Goal: Information Seeking & Learning: Check status

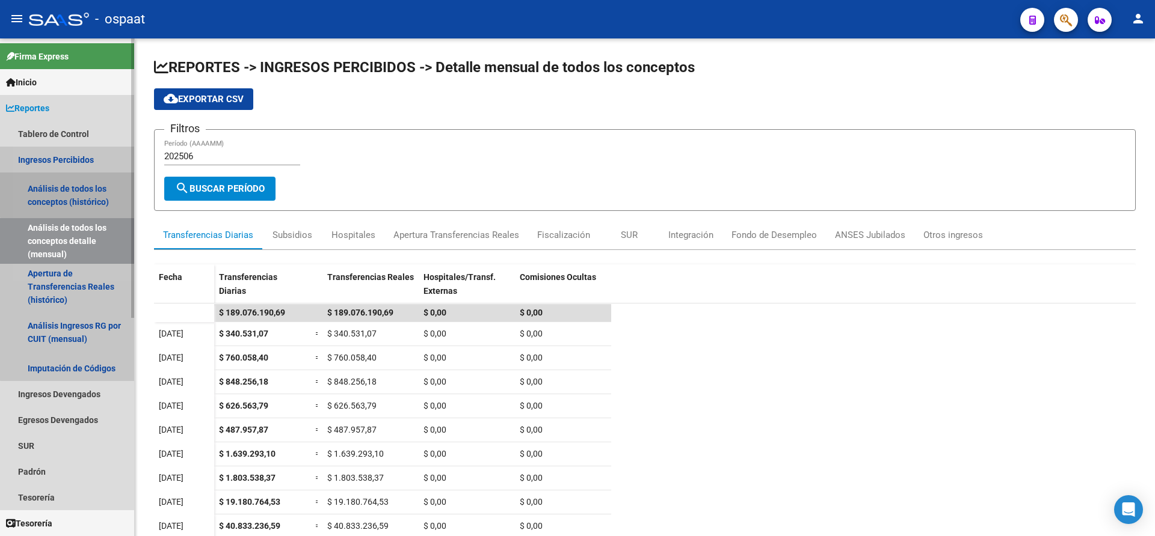
click at [69, 184] on link "Análisis de todos los conceptos (histórico)" at bounding box center [67, 196] width 134 height 46
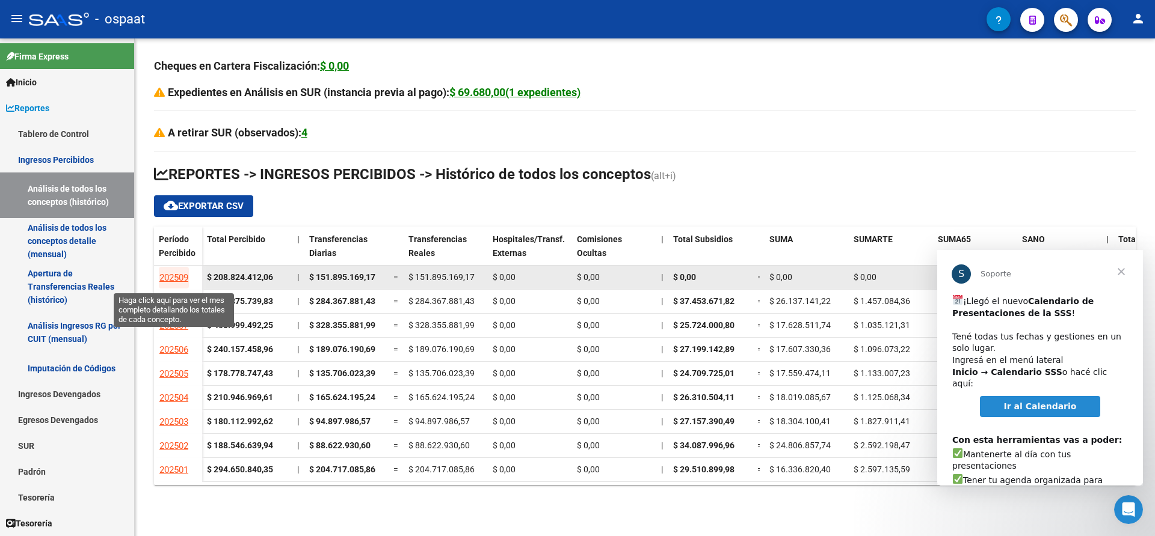
click at [176, 273] on span "202509" at bounding box center [173, 277] width 29 height 11
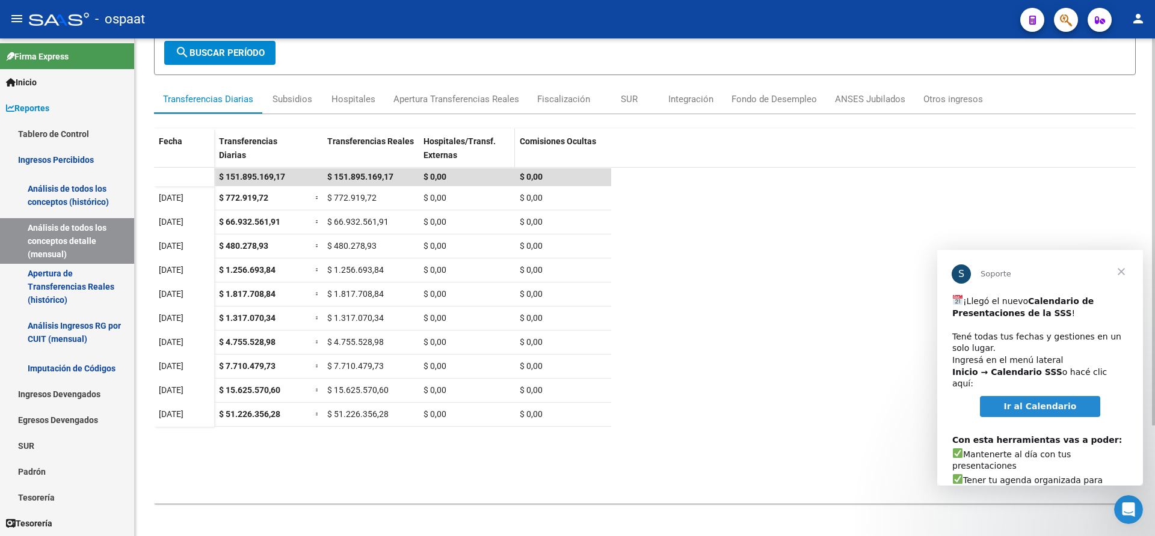
scroll to position [142, 0]
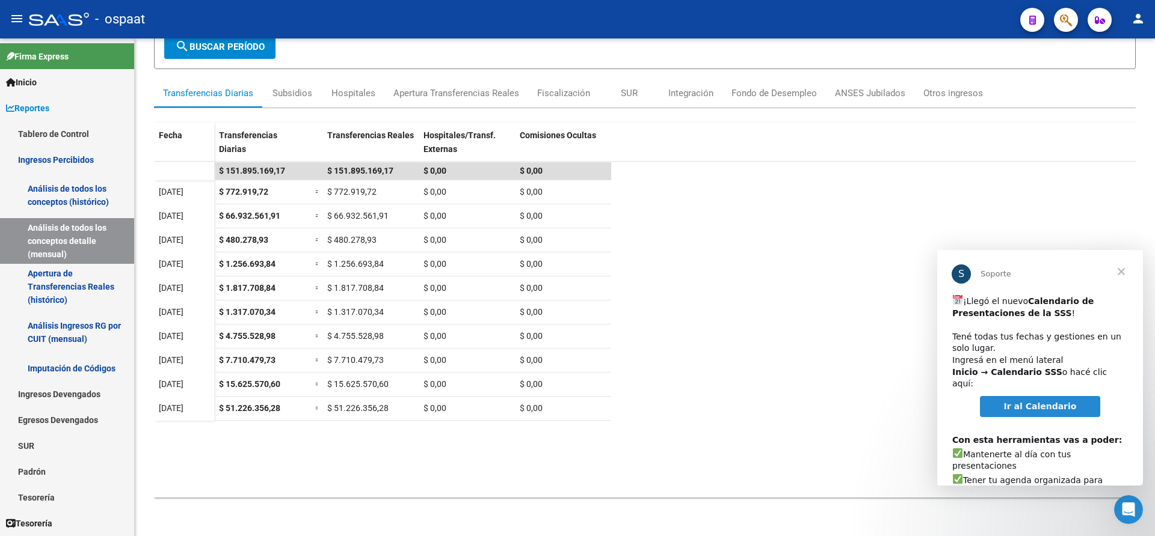
click at [1120, 270] on span "Cerrar" at bounding box center [1120, 271] width 43 height 43
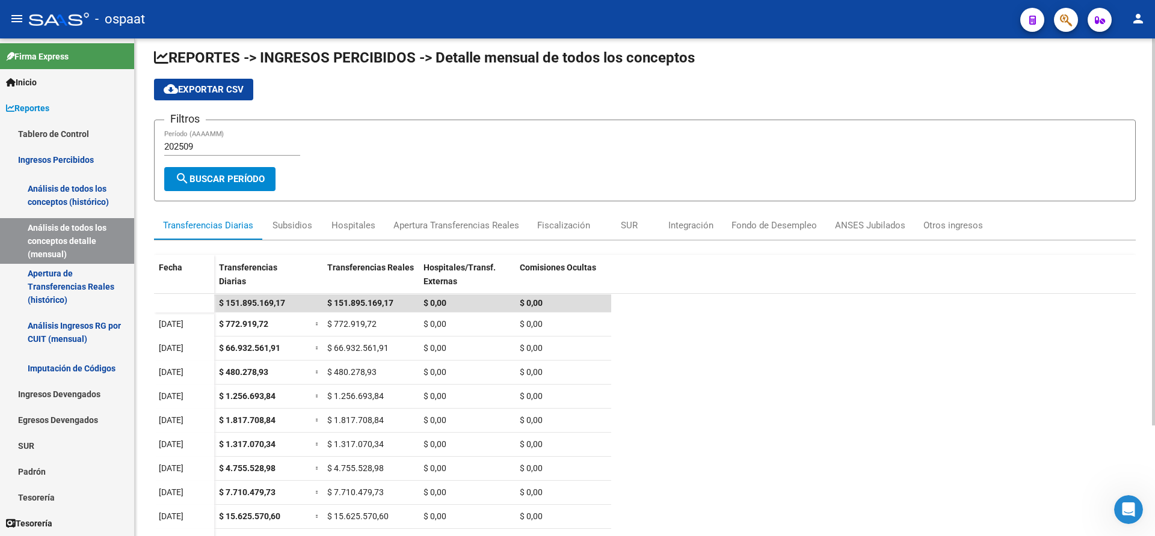
scroll to position [0, 0]
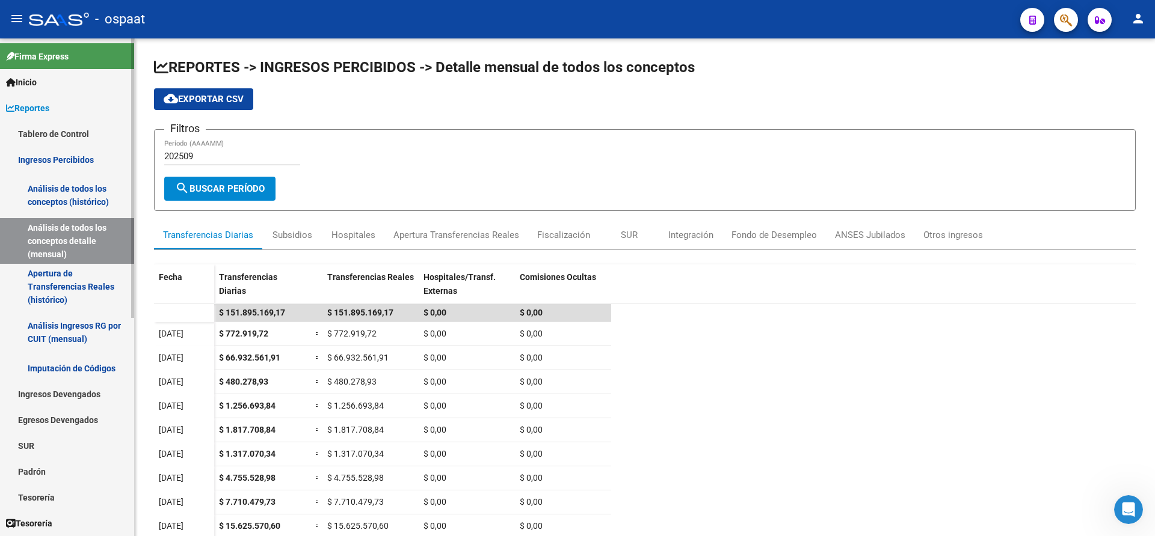
click at [53, 134] on link "Tablero de Control" at bounding box center [67, 134] width 134 height 26
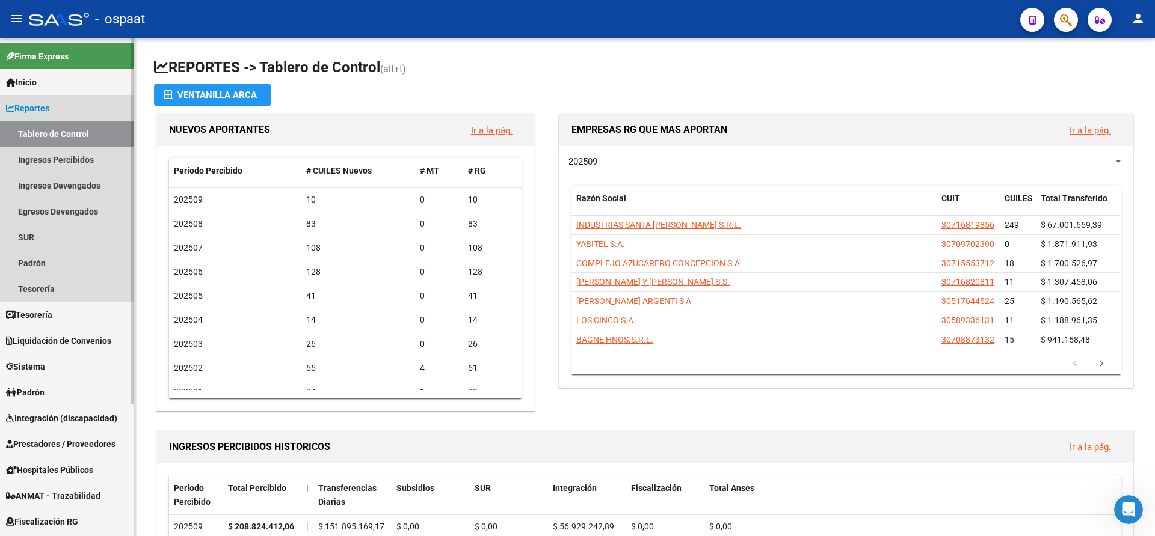
click at [46, 104] on span "Reportes" at bounding box center [27, 108] width 43 height 13
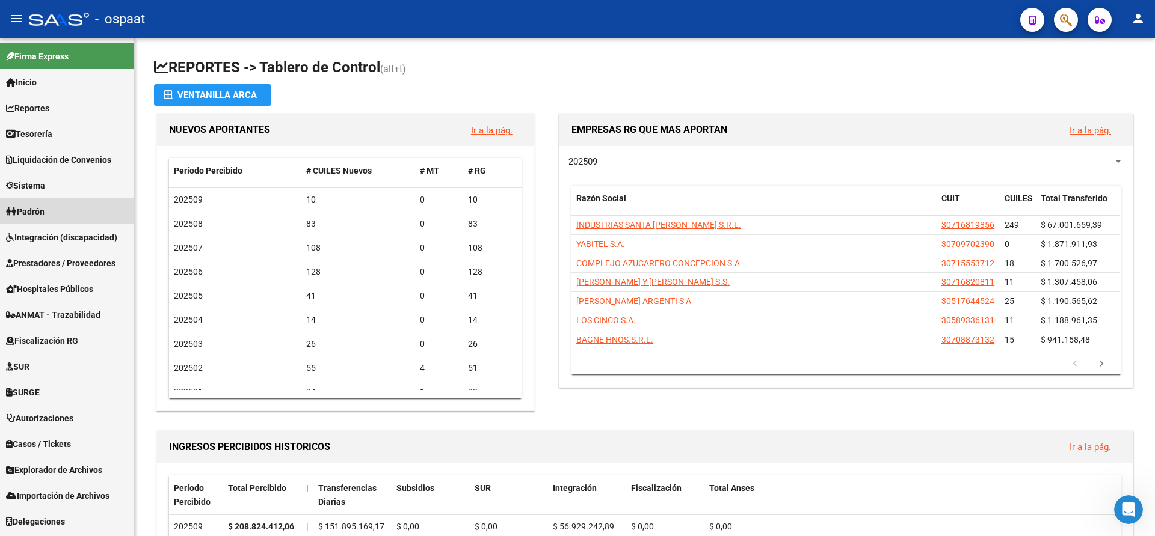
click at [44, 206] on span "Padrón" at bounding box center [25, 211] width 38 height 13
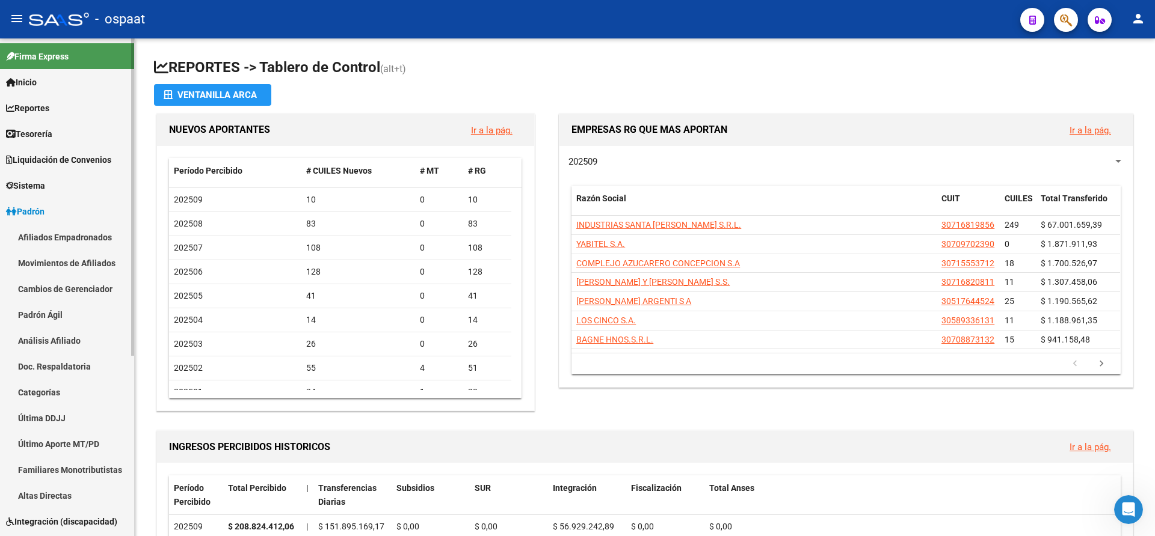
click at [84, 235] on link "Afiliados Empadronados" at bounding box center [67, 237] width 134 height 26
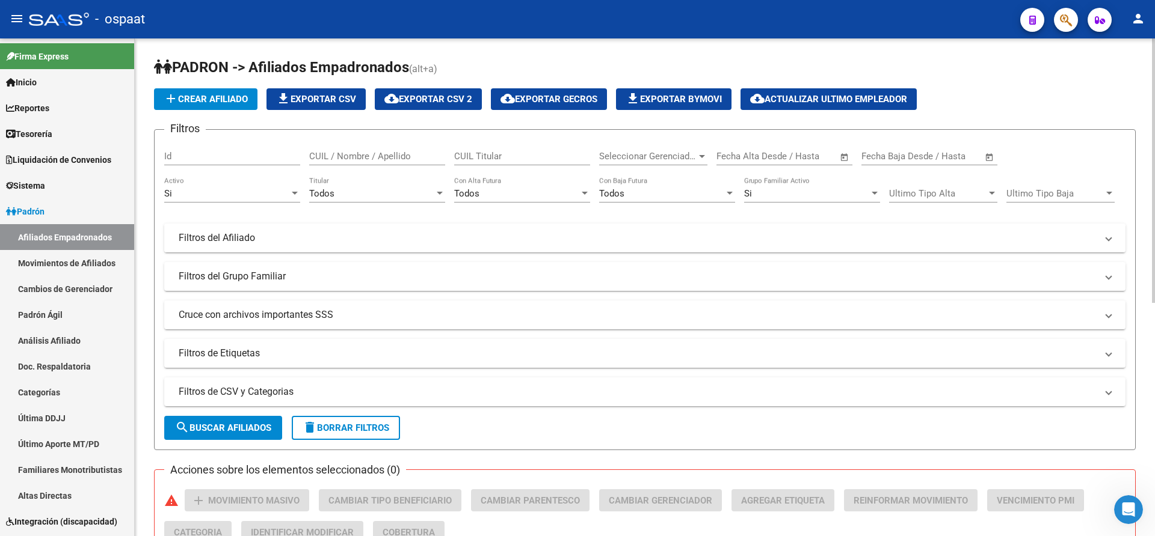
click at [367, 239] on mat-panel-title "Filtros del Afiliado" at bounding box center [638, 238] width 918 height 13
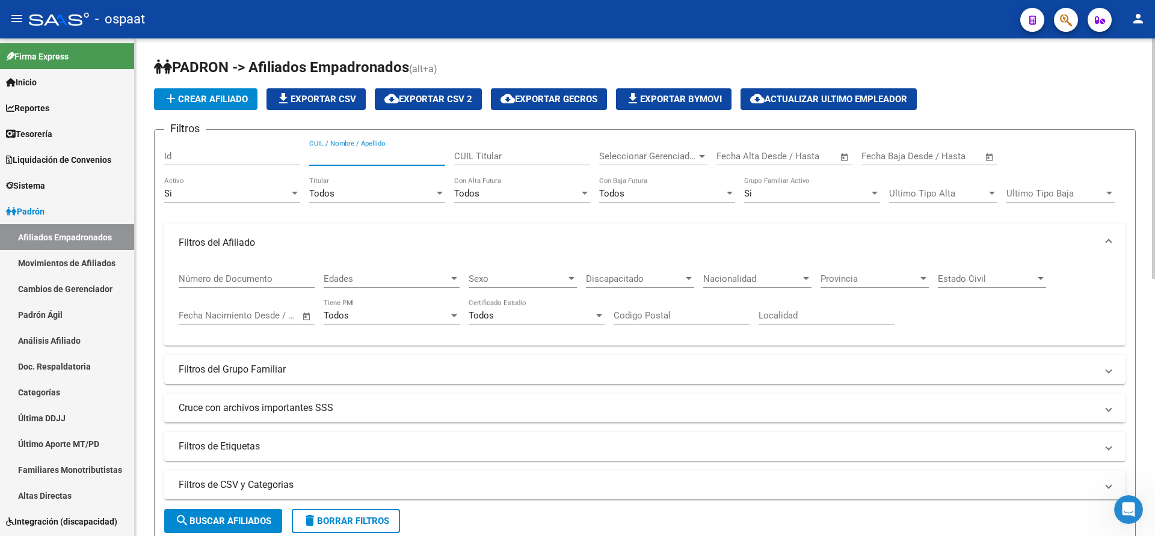
click at [355, 155] on input "CUIL / Nombre / Apellido" at bounding box center [377, 156] width 136 height 11
click at [340, 158] on input "[PERSON_NAME]" at bounding box center [377, 156] width 136 height 11
type input "[PERSON_NAME]"
click at [385, 153] on input "[PERSON_NAME]" at bounding box center [377, 156] width 136 height 11
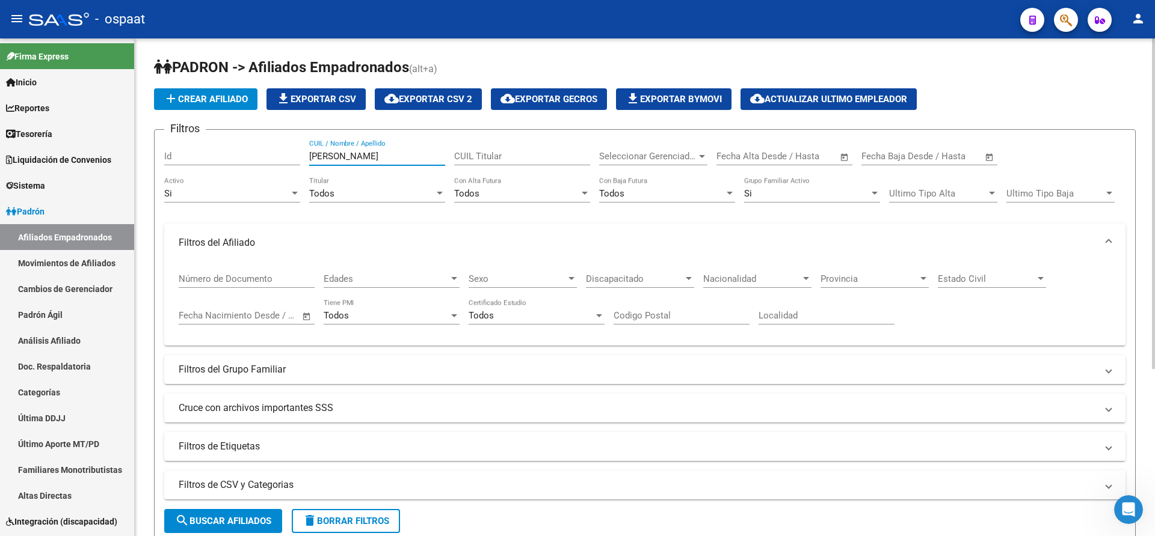
click at [385, 153] on input "[PERSON_NAME]" at bounding box center [377, 156] width 136 height 11
click at [456, 153] on input "CUIL Titular" at bounding box center [522, 156] width 136 height 11
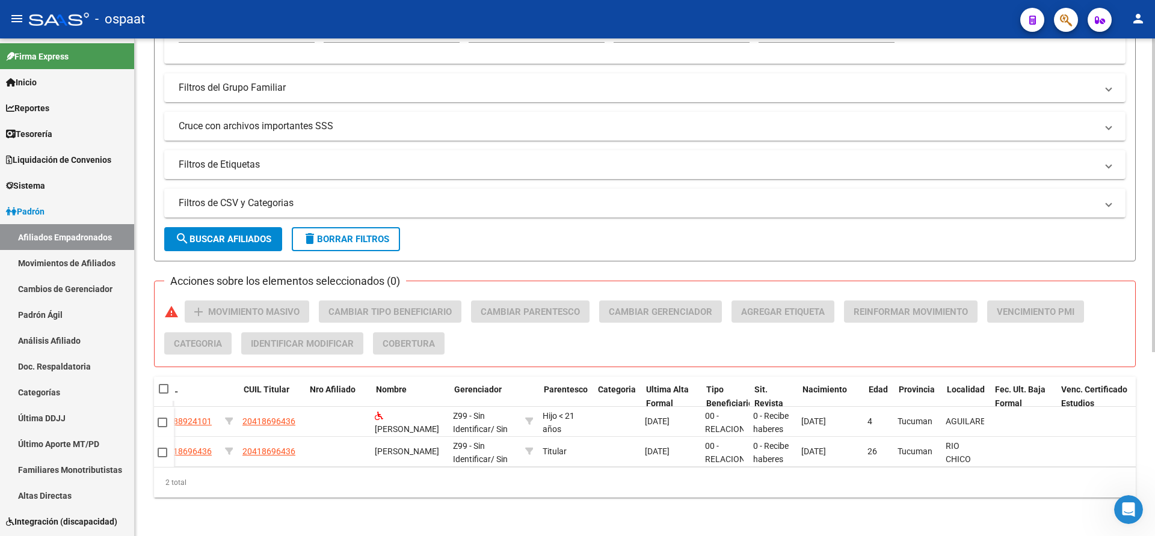
scroll to position [0, 264]
type input "20418696436"
click at [751, 379] on datatable-header-cell "Sit. Revista" at bounding box center [773, 397] width 48 height 40
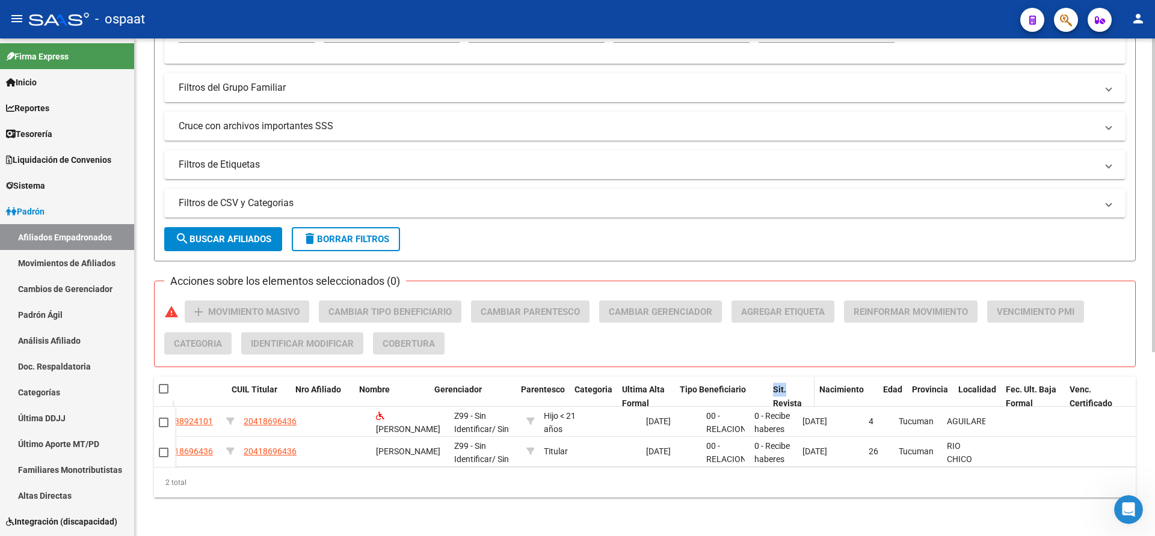
drag, startPoint x: 748, startPoint y: 377, endPoint x: 796, endPoint y: 375, distance: 48.7
click at [796, 377] on div "Etiquetas ID Activo CUIL CUIL Titular Nro Afiliado Nombre Gerenciador Parentesc…" at bounding box center [595, 403] width 1368 height 53
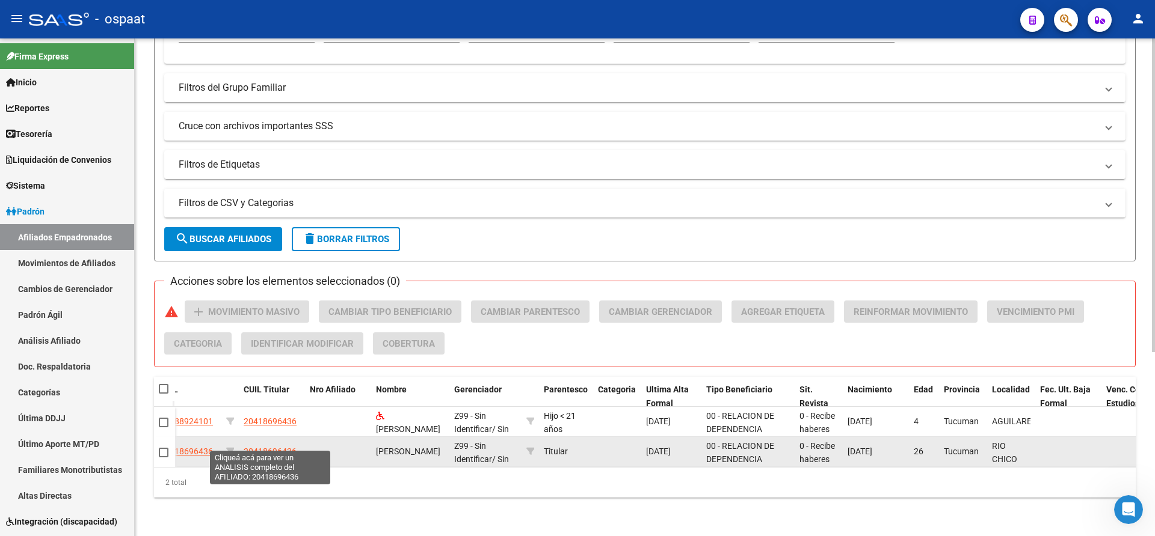
click at [280, 447] on span "20418696436" at bounding box center [270, 452] width 53 height 10
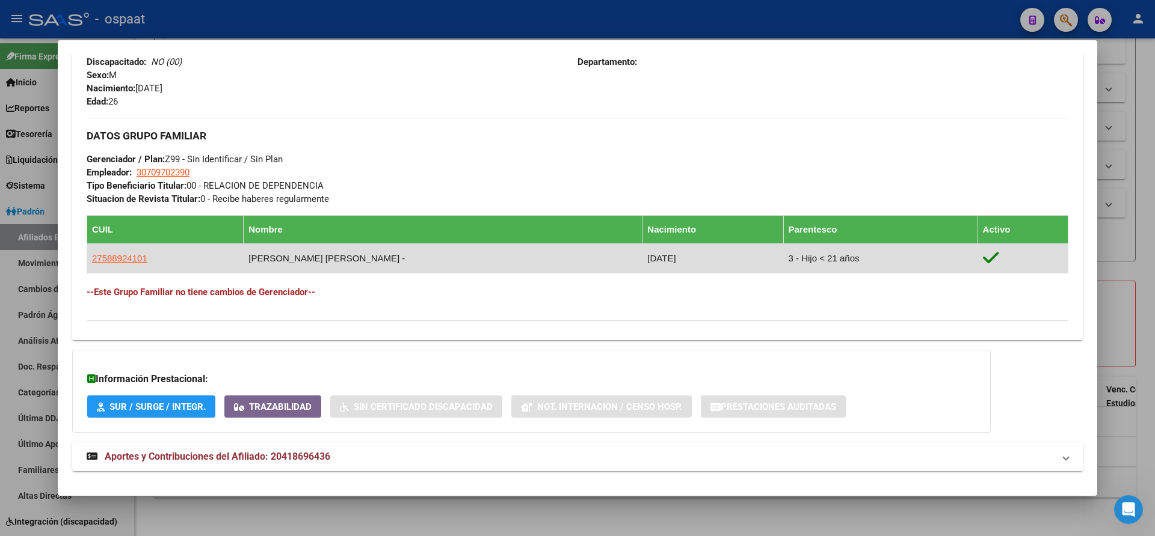
scroll to position [529, 0]
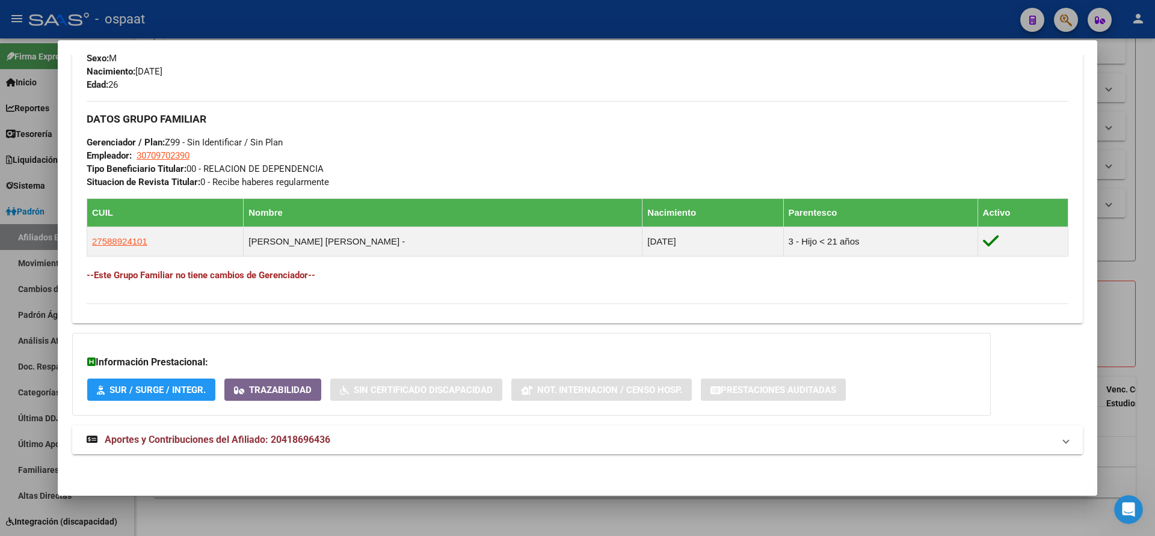
click at [268, 434] on strong "Aportes y Contribuciones del Afiliado: 20418696436" at bounding box center [209, 440] width 244 height 14
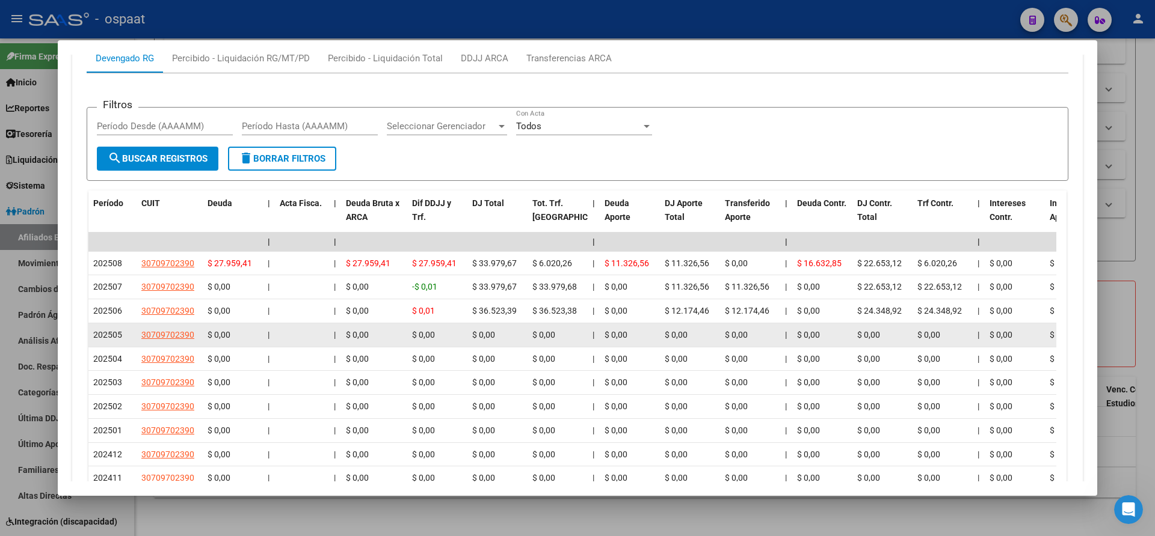
scroll to position [999, 0]
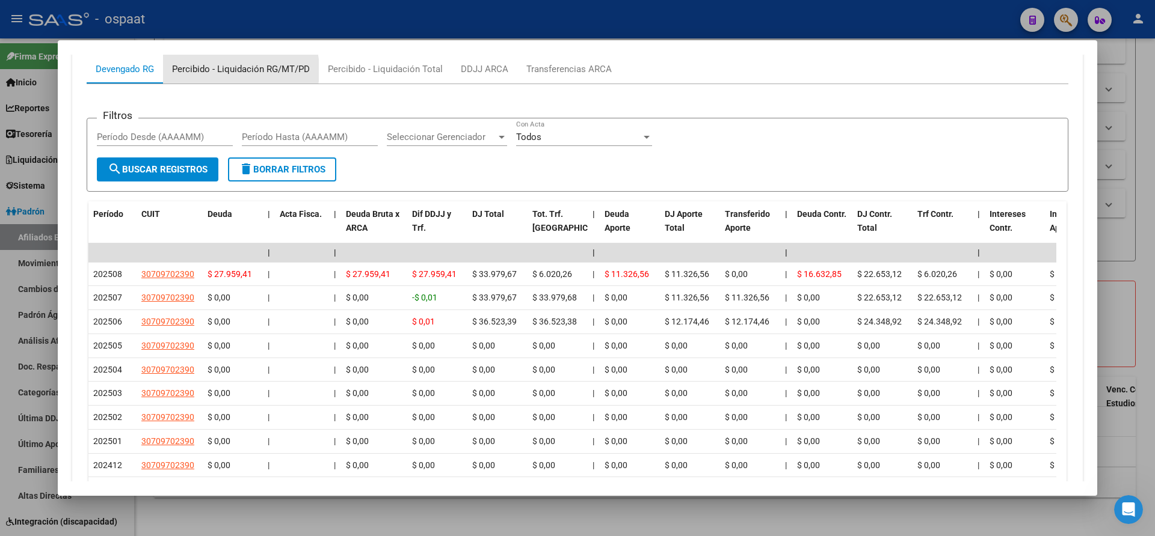
click at [214, 70] on div "Percibido - Liquidación RG/MT/PD" at bounding box center [241, 69] width 138 height 13
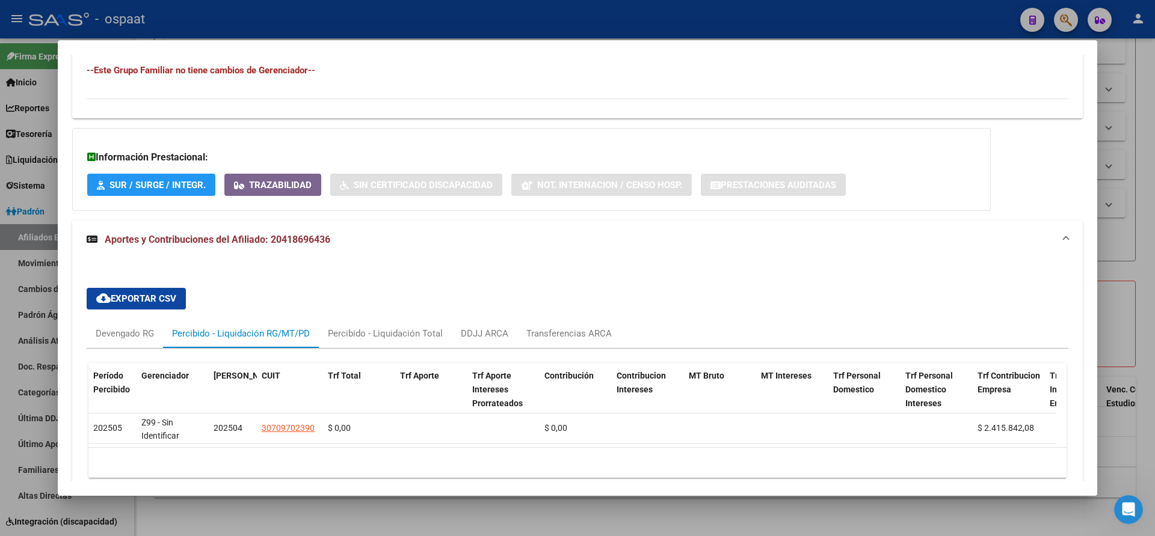
scroll to position [797, 0]
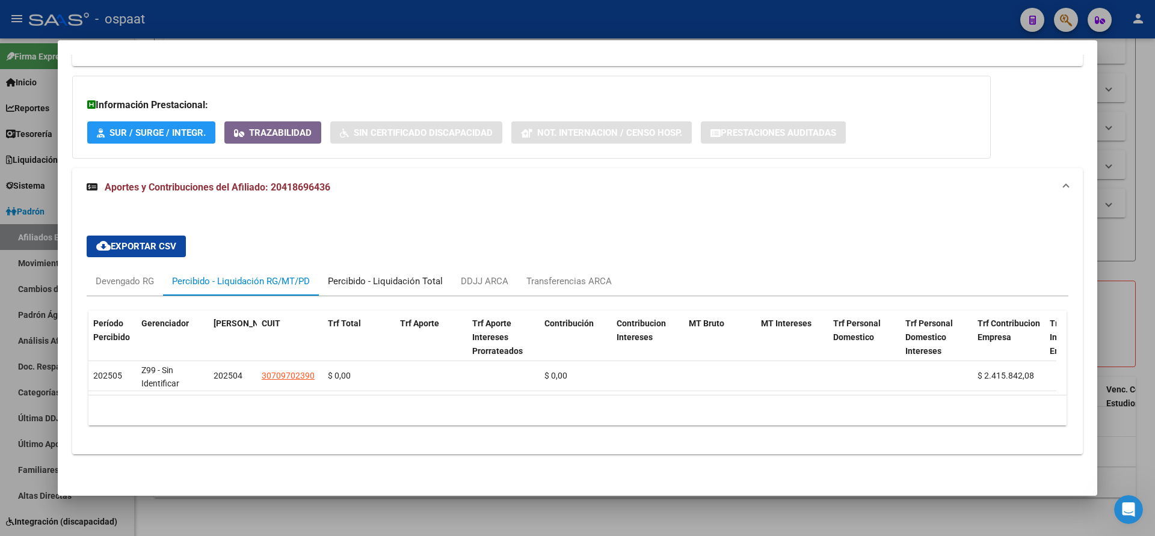
click at [358, 275] on div "Percibido - Liquidación Total" at bounding box center [385, 281] width 115 height 13
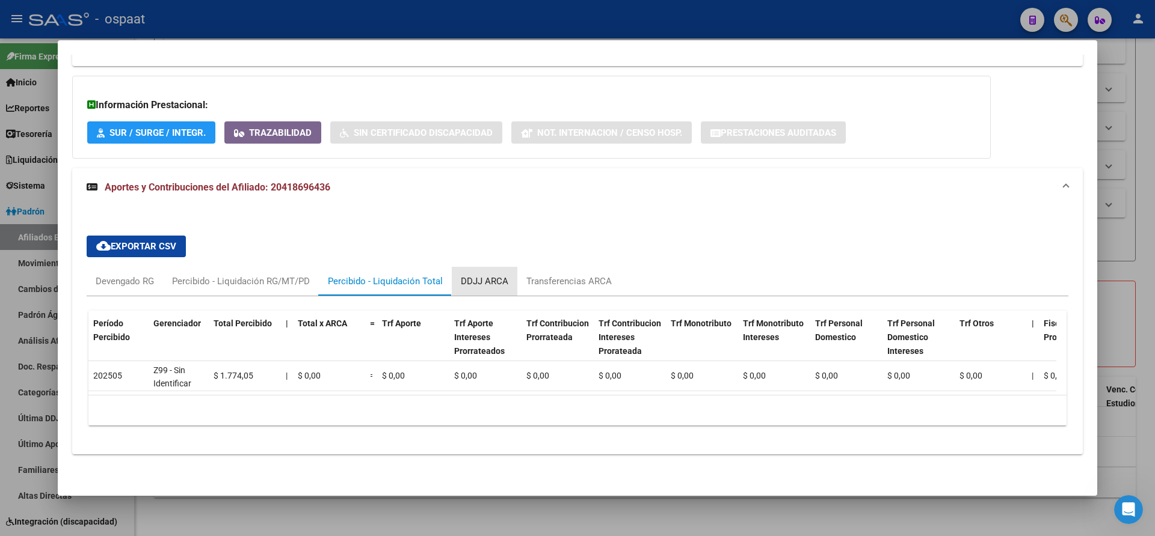
click at [480, 275] on div "DDJJ ARCA" at bounding box center [485, 281] width 48 height 13
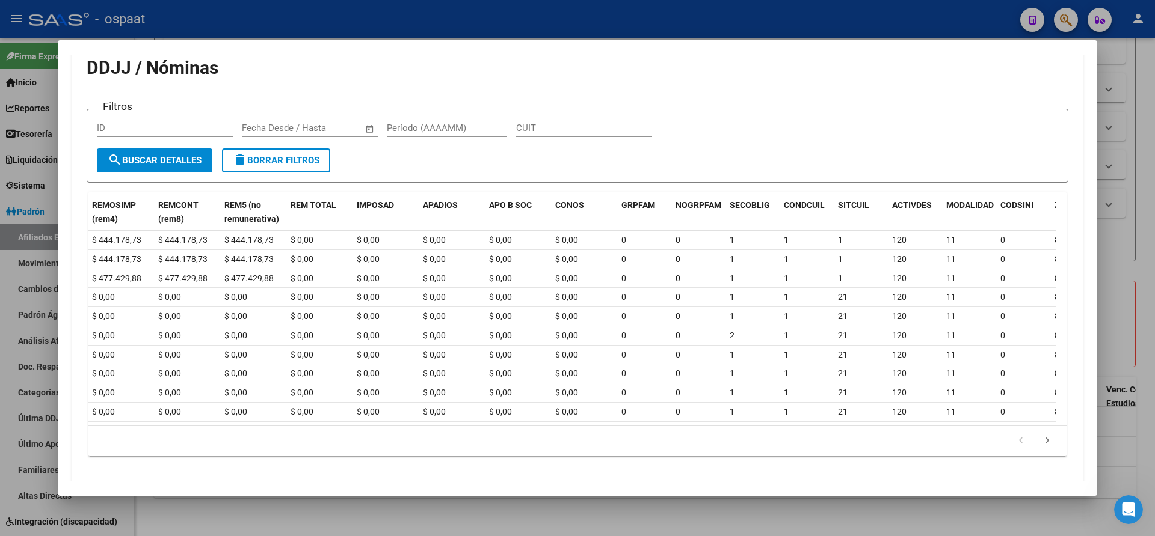
scroll to position [0, 0]
